Goal: Book appointment/travel/reservation

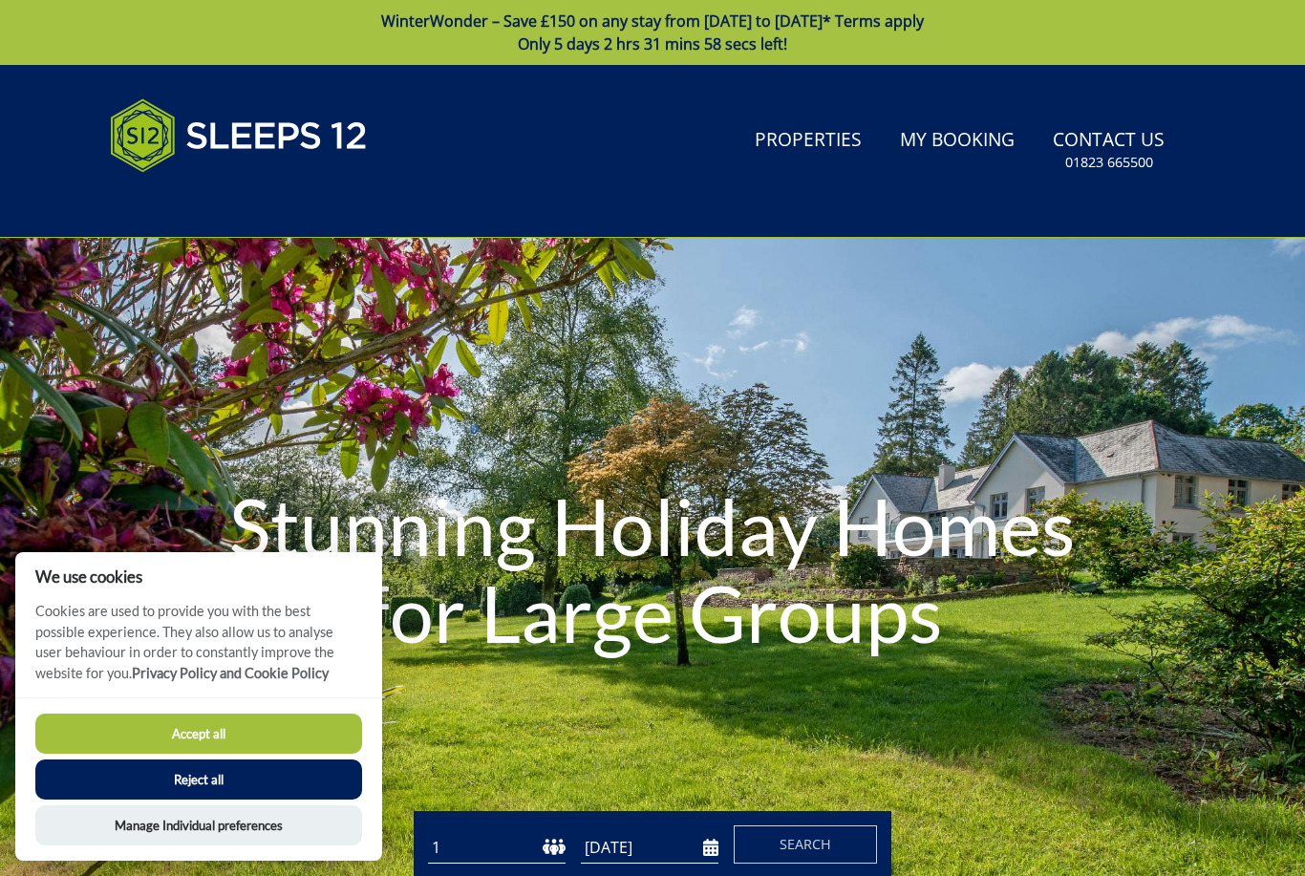
click at [254, 705] on div "Accept all Reject all Manage Individual preferences" at bounding box center [198, 779] width 367 height 163
click at [292, 722] on button "Accept all" at bounding box center [198, 734] width 327 height 40
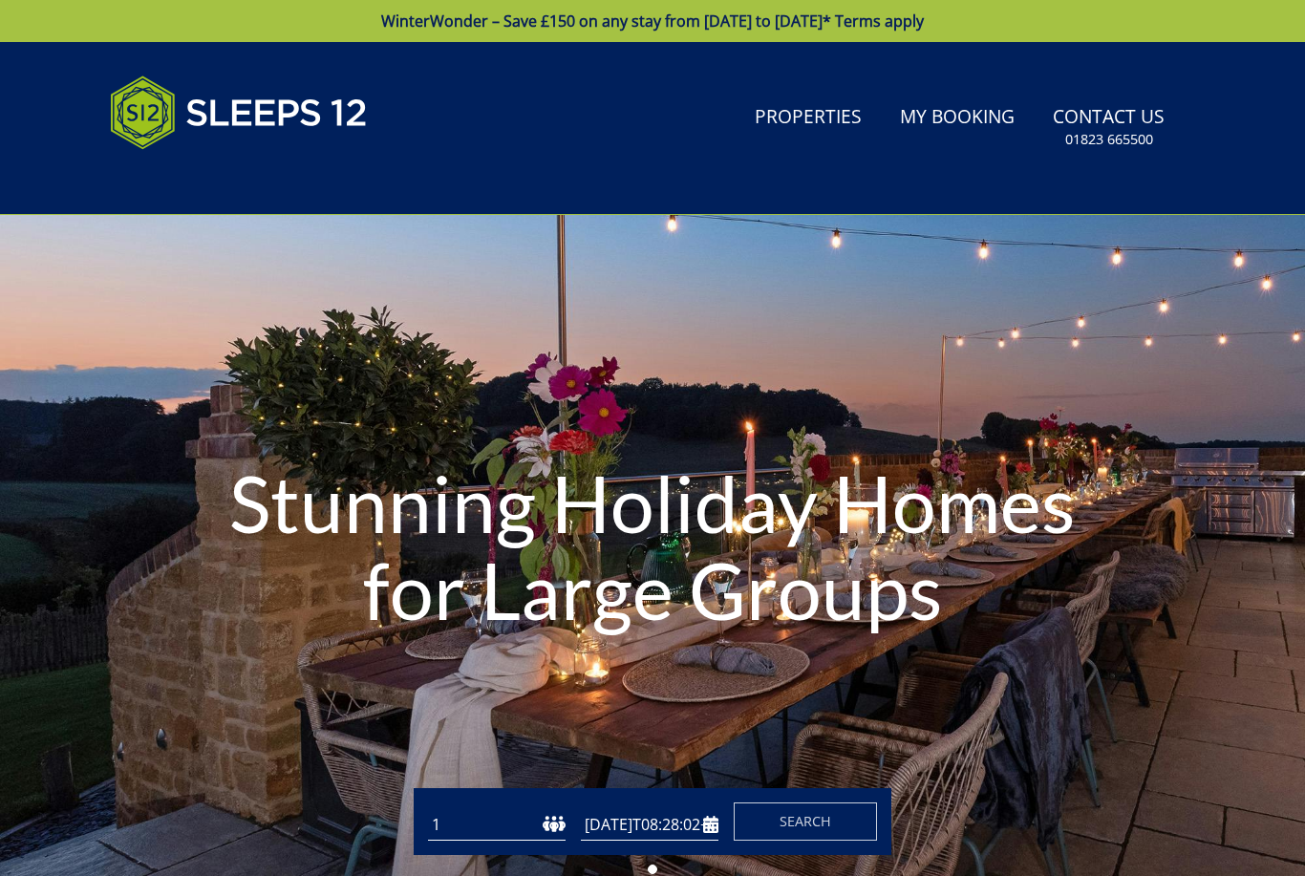
type input "[DATE]"
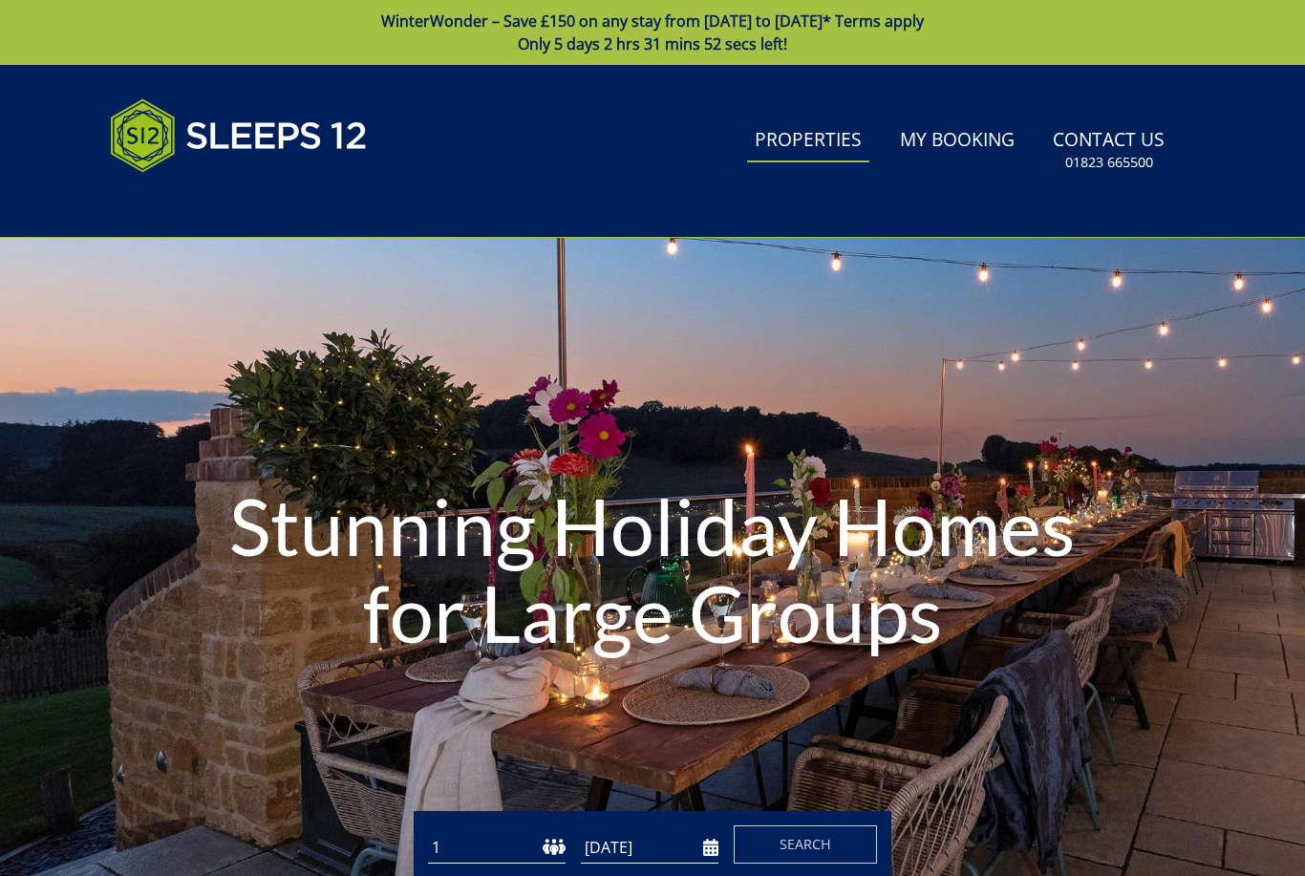
click at [794, 152] on link "Properties" at bounding box center [808, 140] width 122 height 43
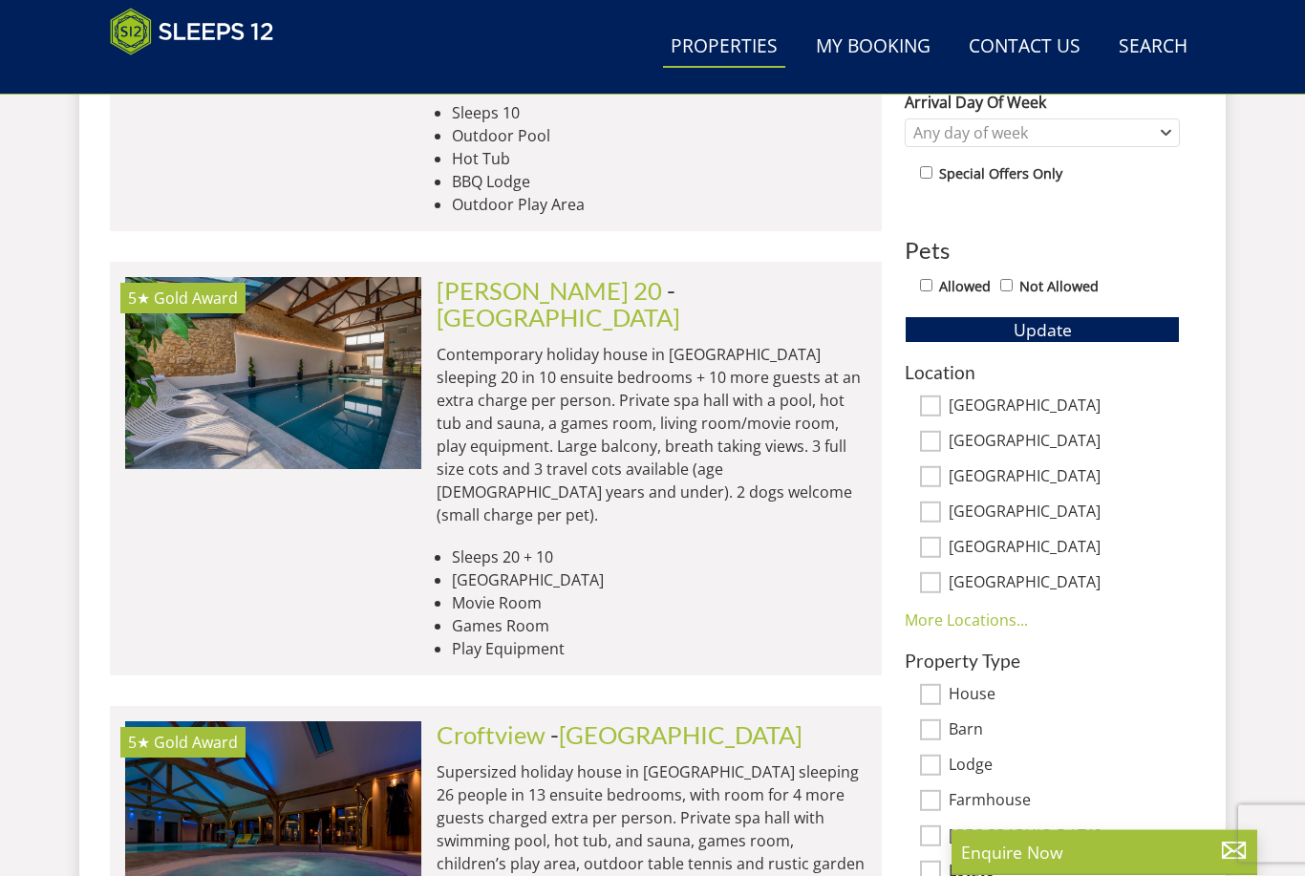
scroll to position [1053, 0]
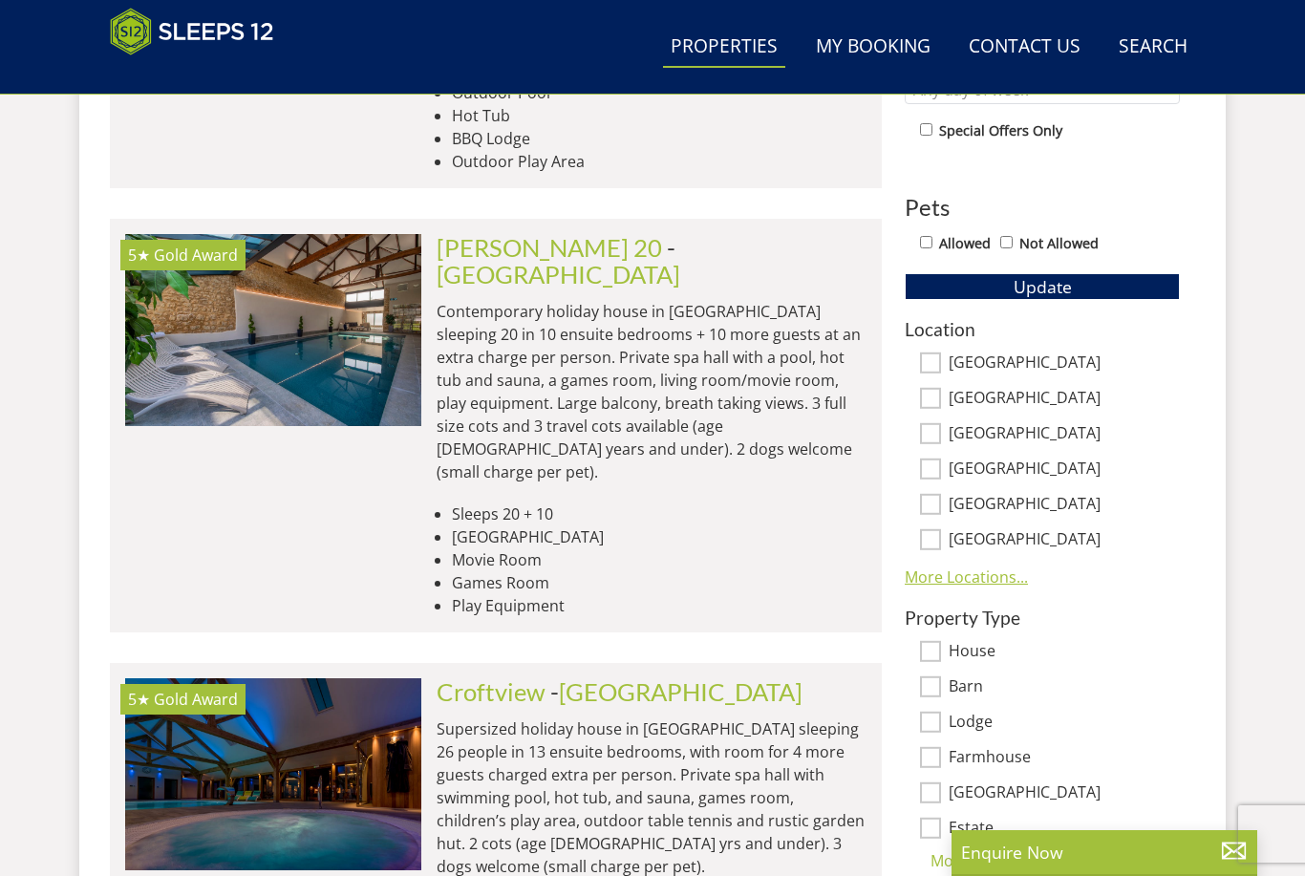
click at [980, 570] on link "More Locations..." at bounding box center [966, 577] width 123 height 21
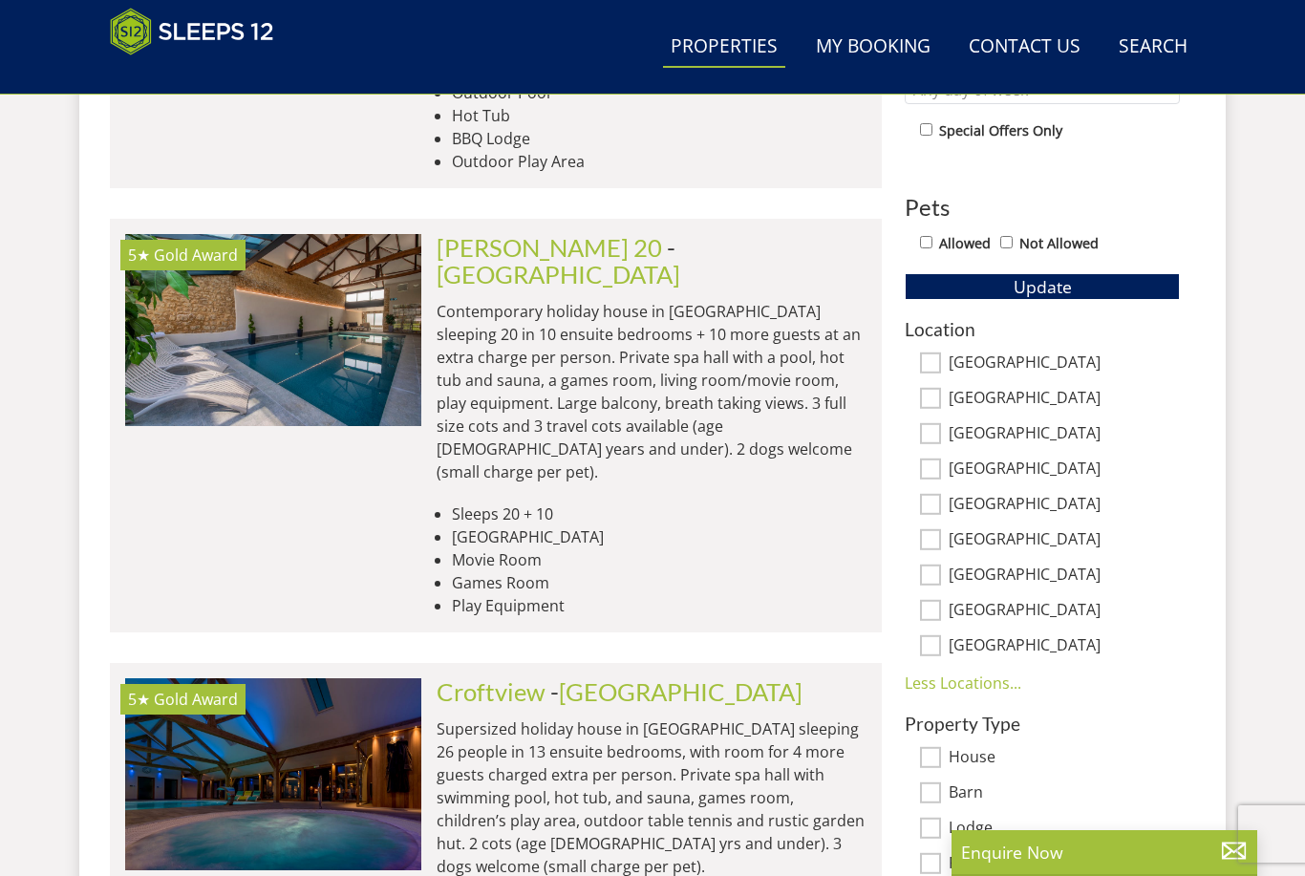
click at [929, 577] on input "Surrey" at bounding box center [930, 575] width 21 height 21
checkbox input "true"
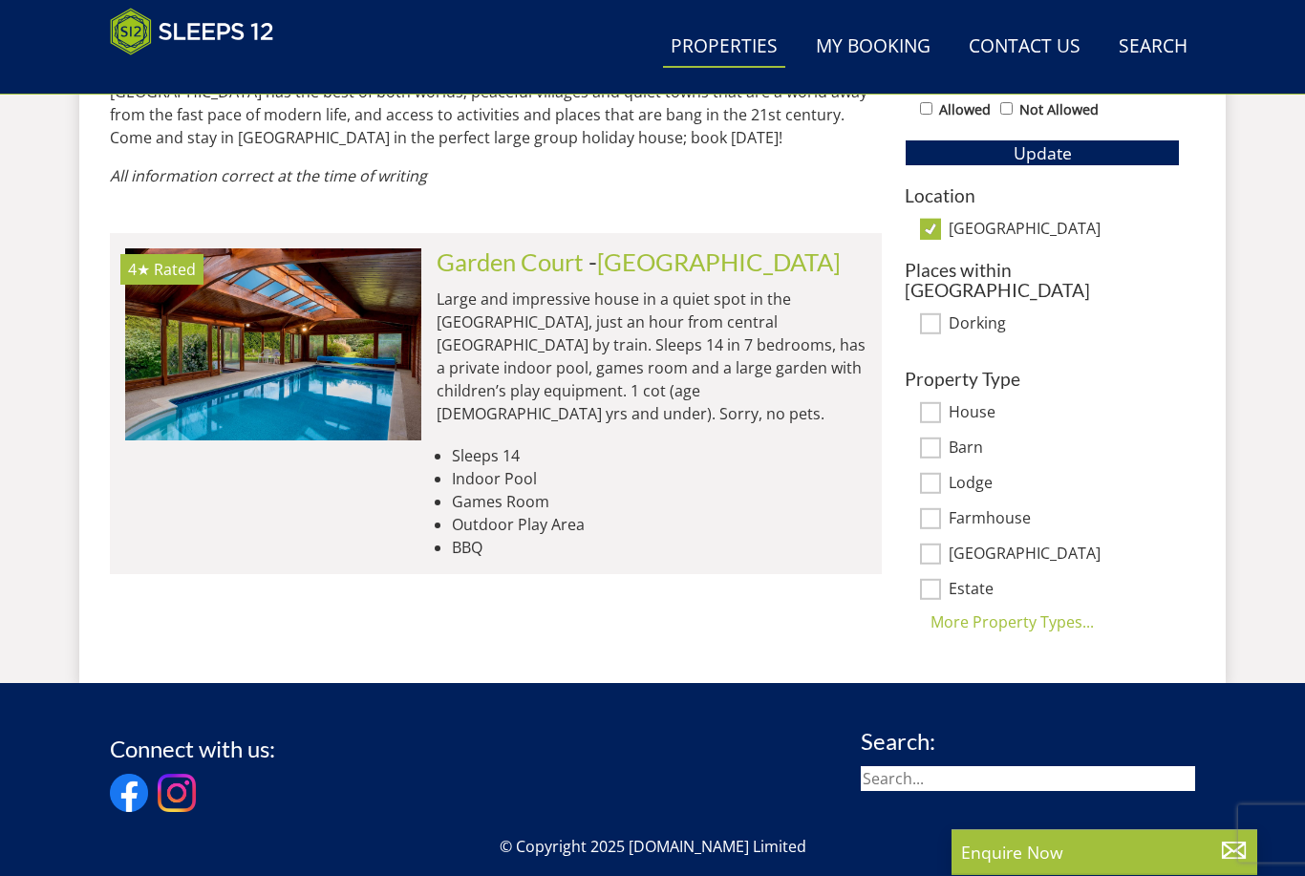
scroll to position [1188, 0]
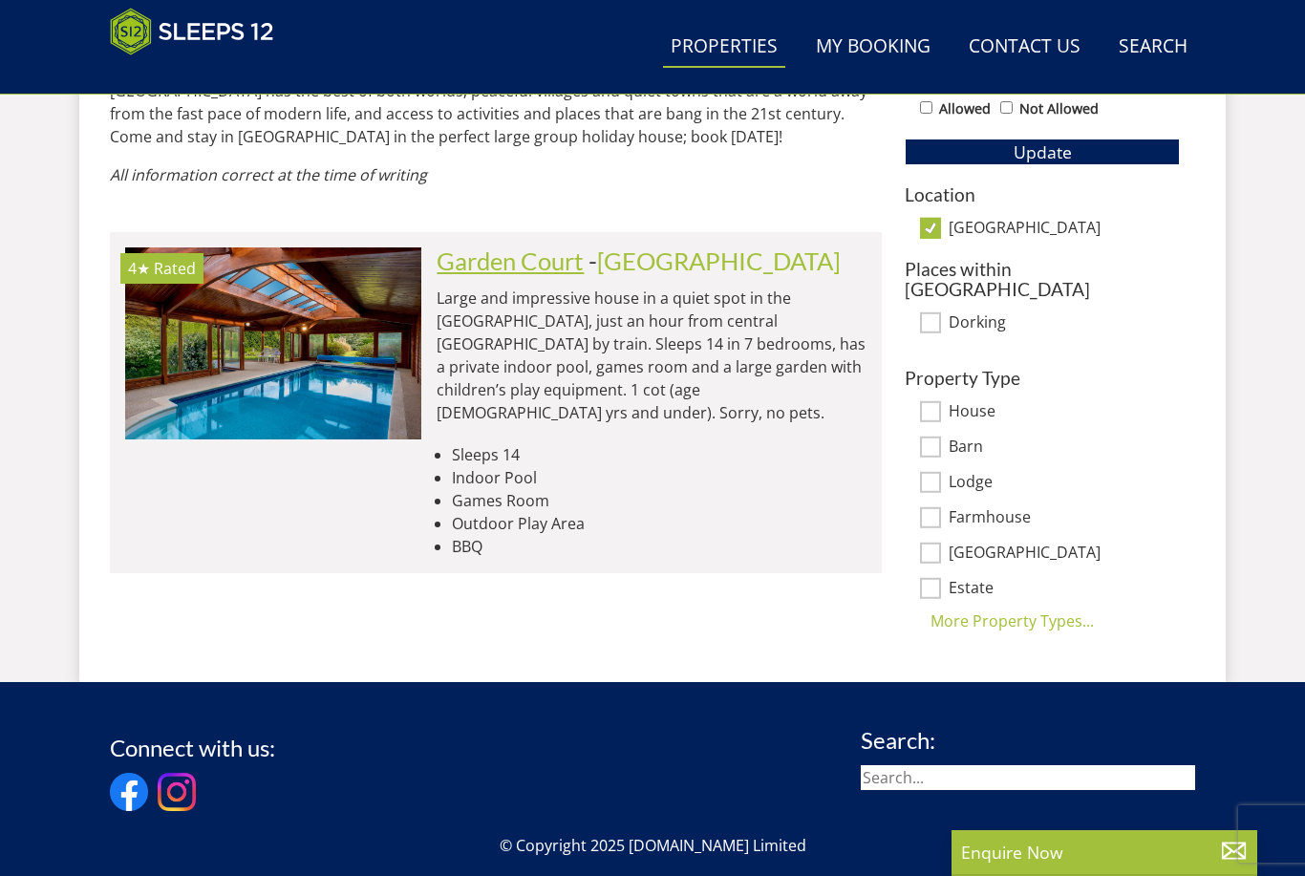
click at [498, 268] on link "Garden Court" at bounding box center [510, 261] width 147 height 29
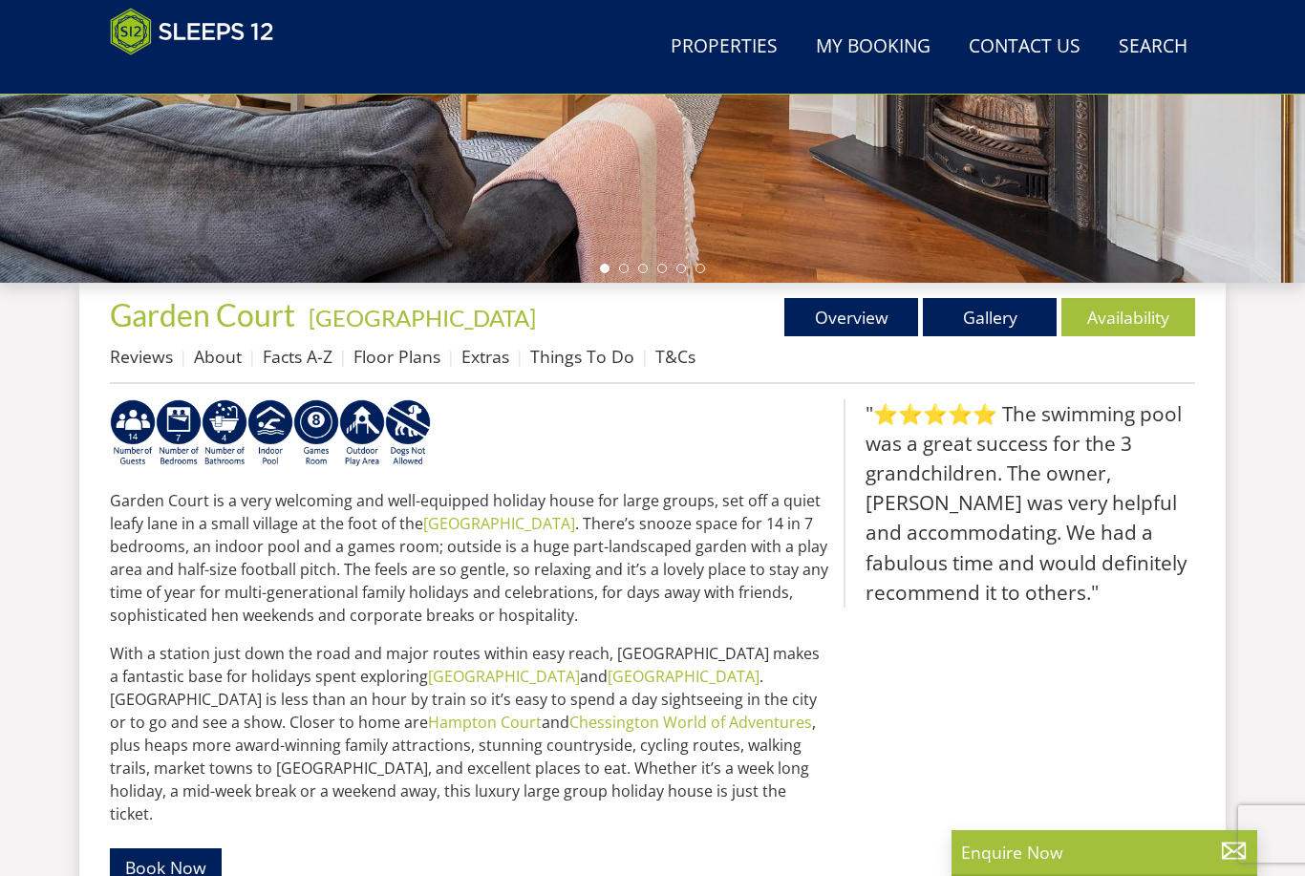
scroll to position [332, 0]
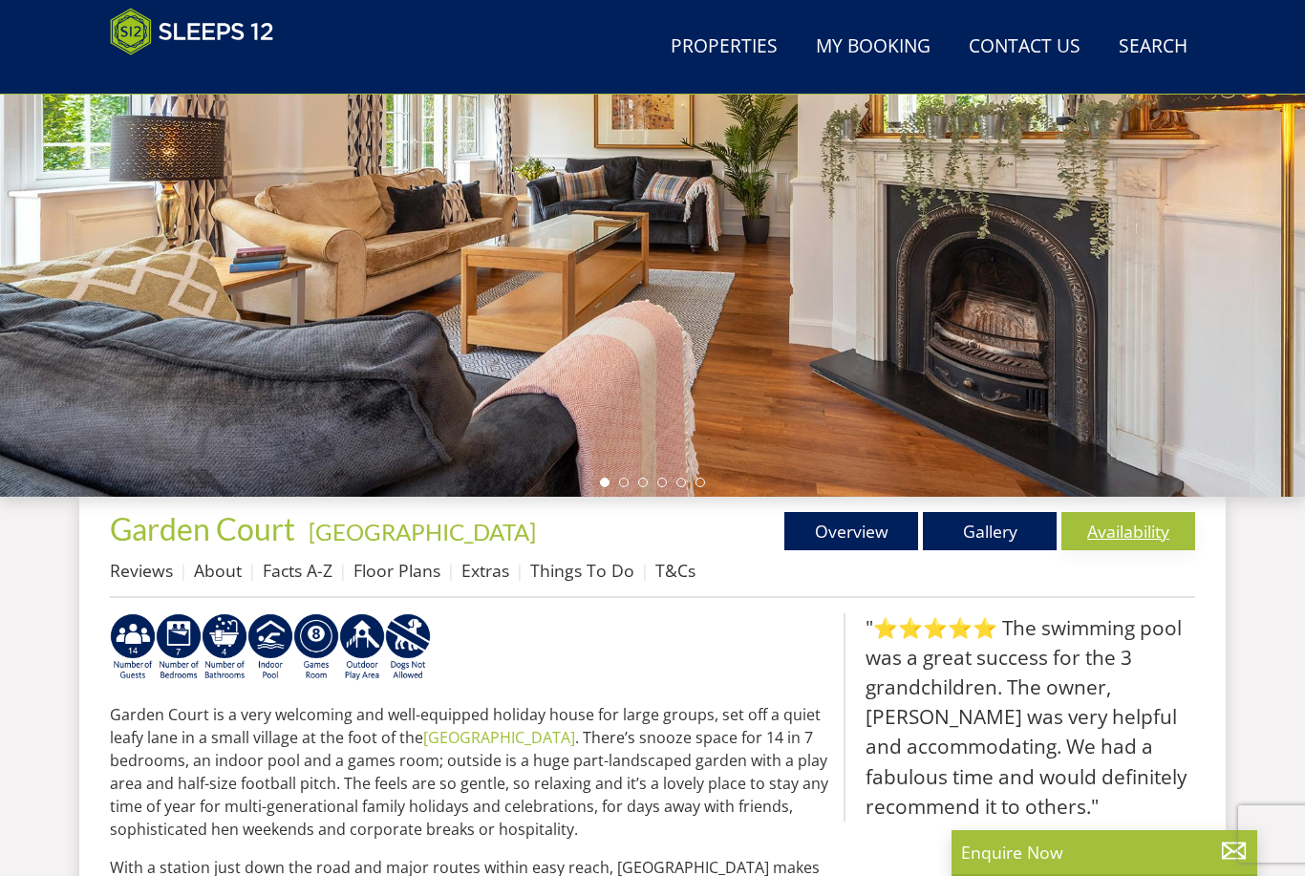
click at [1140, 529] on link "Availability" at bounding box center [1129, 531] width 134 height 38
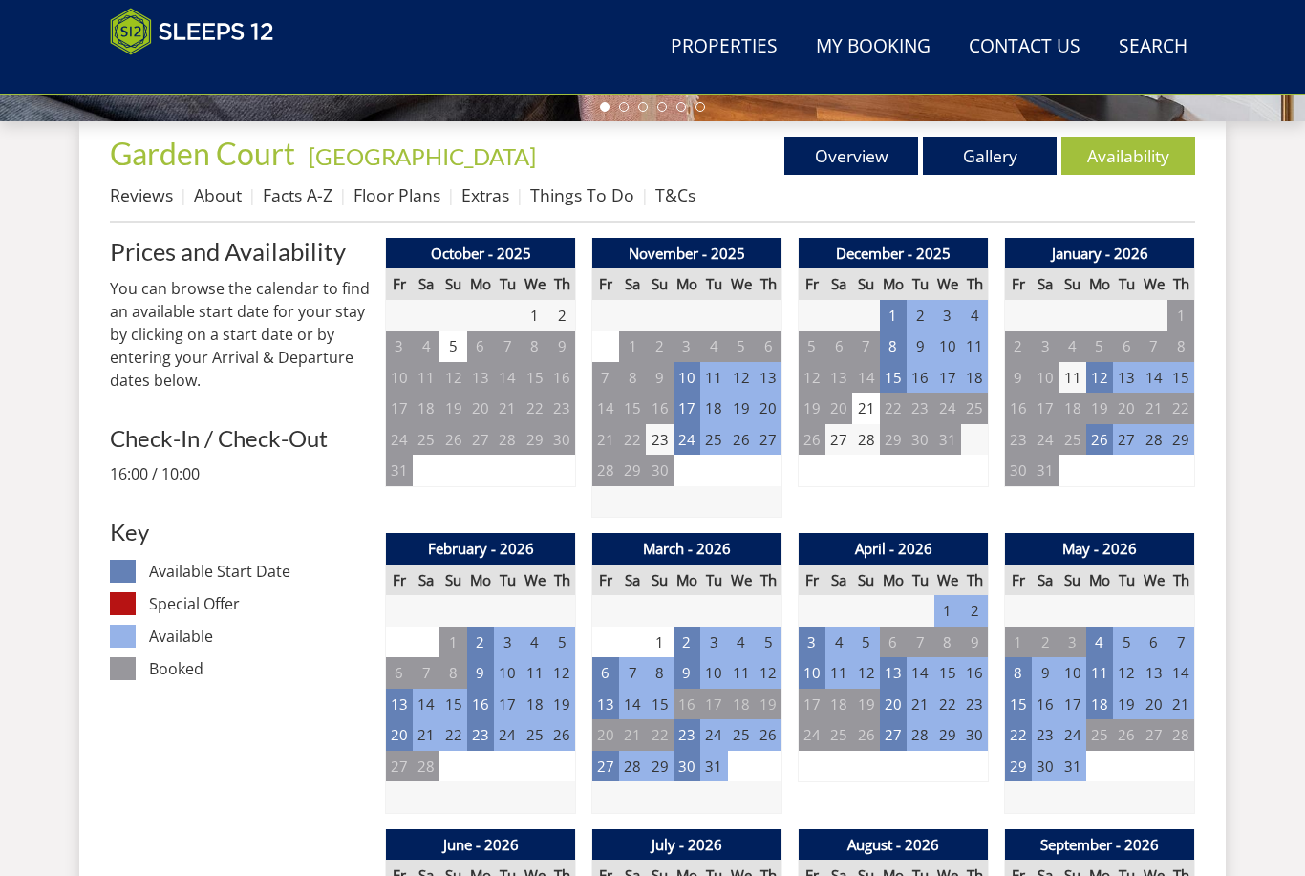
scroll to position [768, 0]
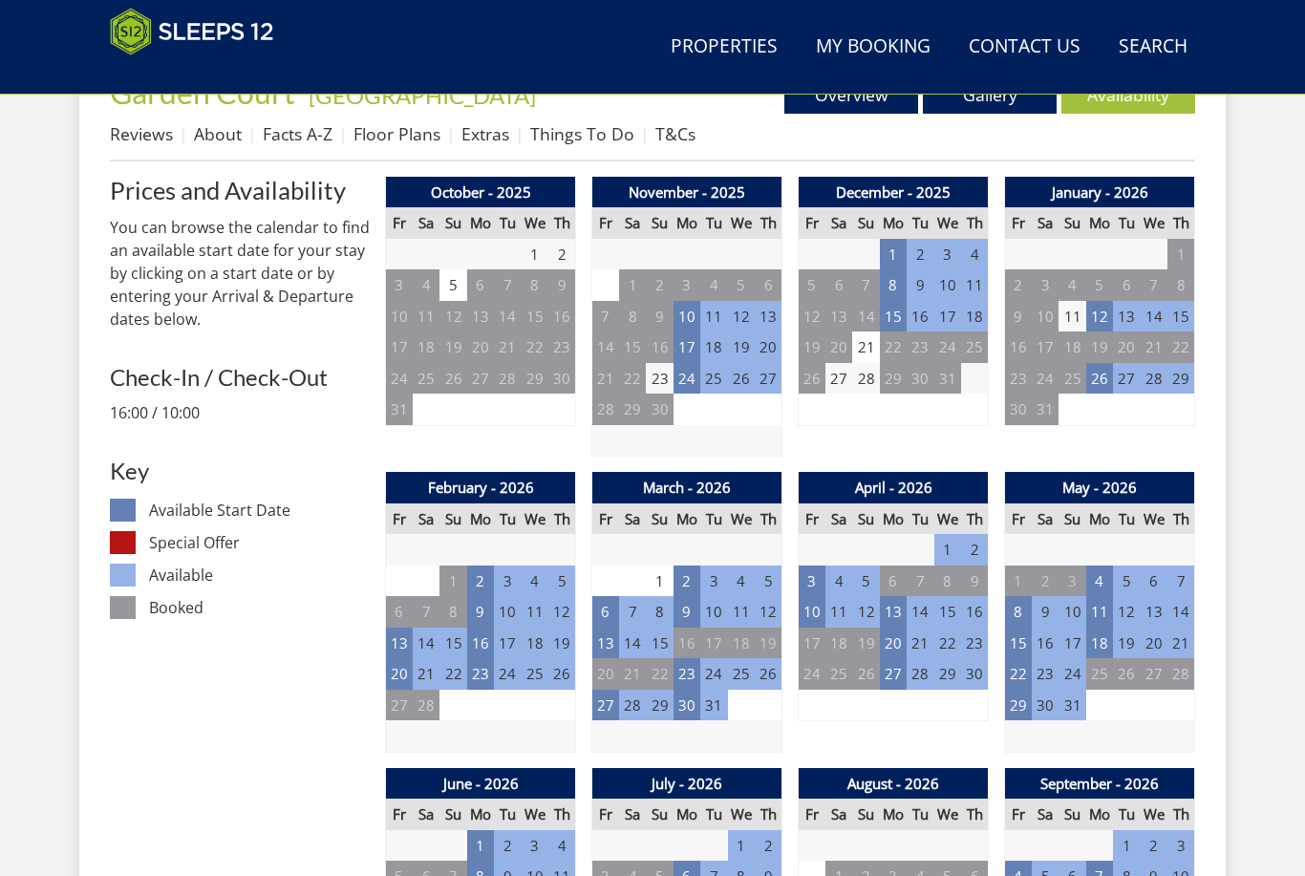
scroll to position [332, 0]
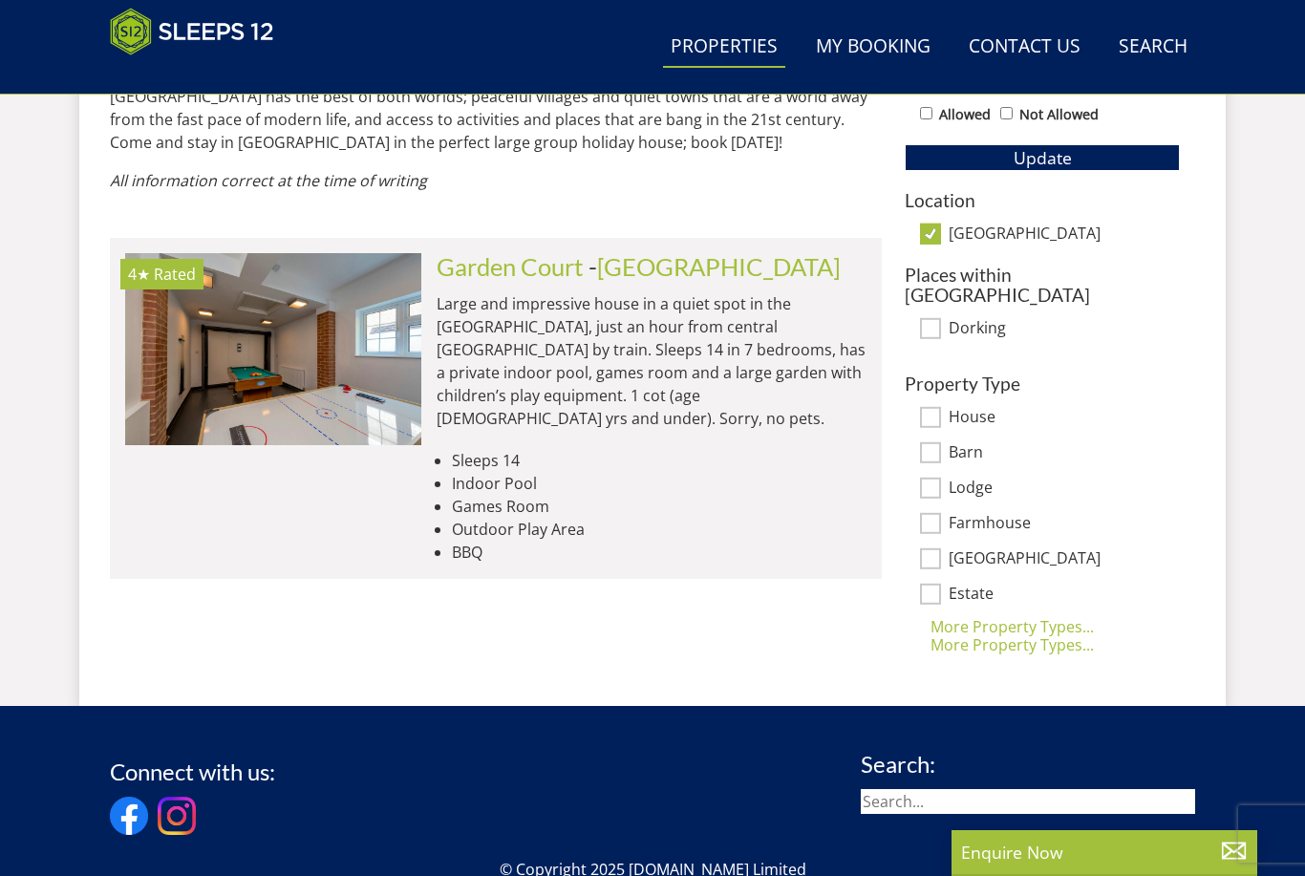
scroll to position [1188, 0]
